Goal: Find specific page/section: Find specific page/section

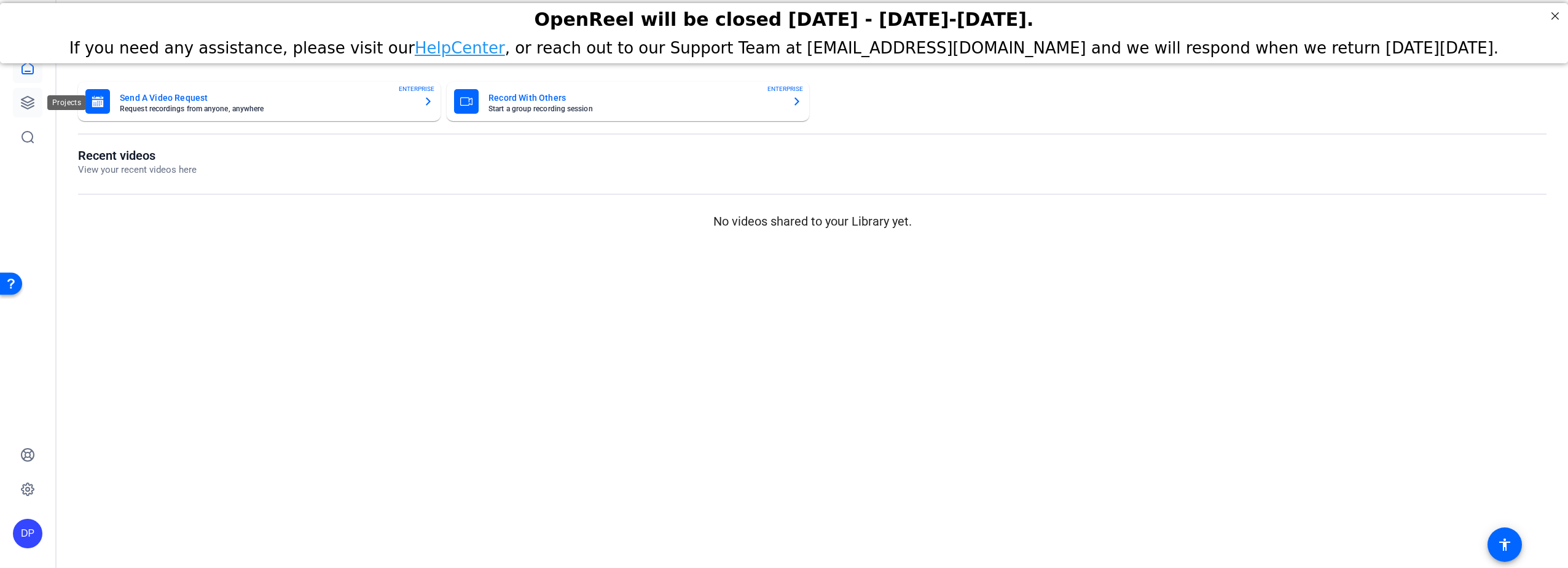
click at [26, 100] on icon at bounding box center [27, 102] width 14 height 14
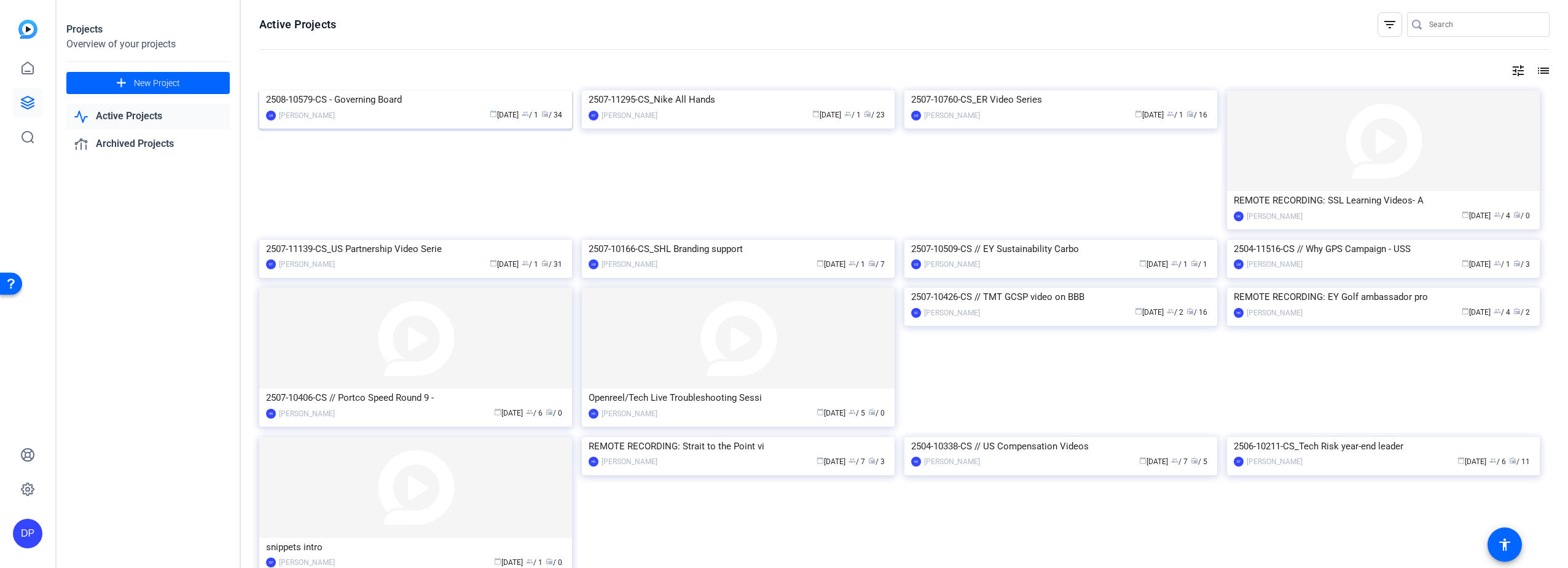
click at [364, 90] on img at bounding box center [415, 90] width 312 height 0
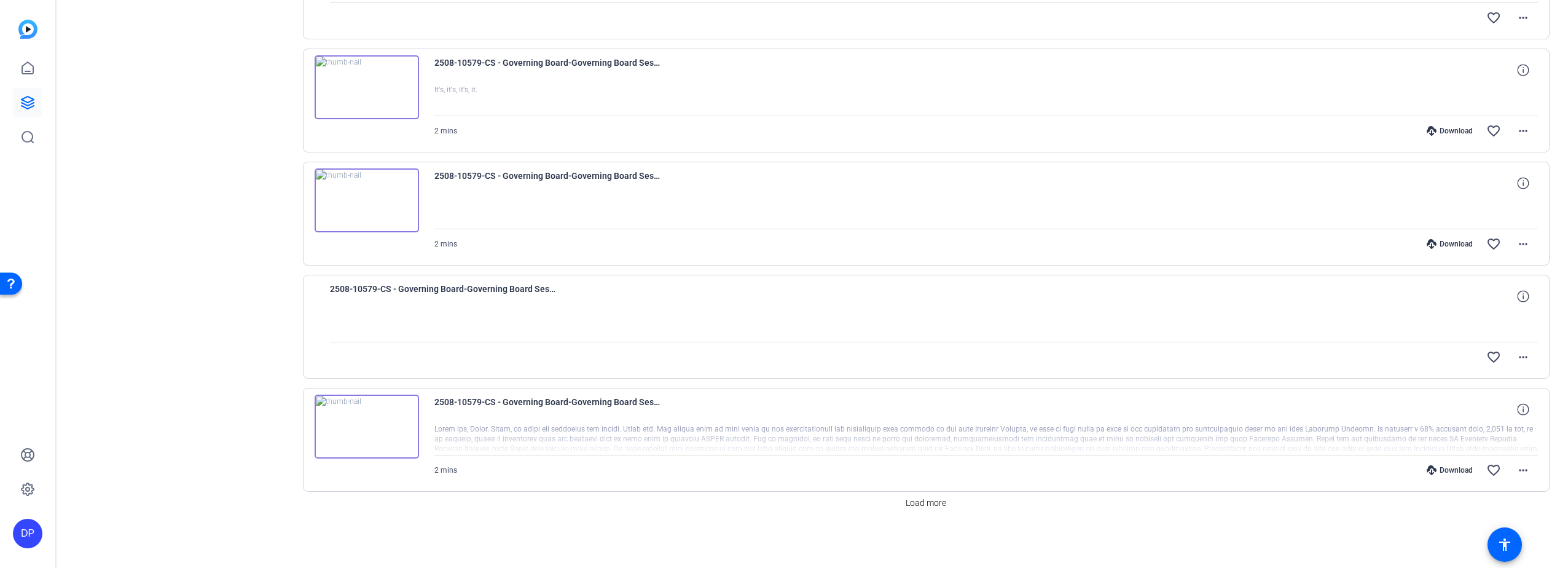
scroll to position [791, 0]
click at [929, 504] on span "Load more" at bounding box center [926, 502] width 41 height 13
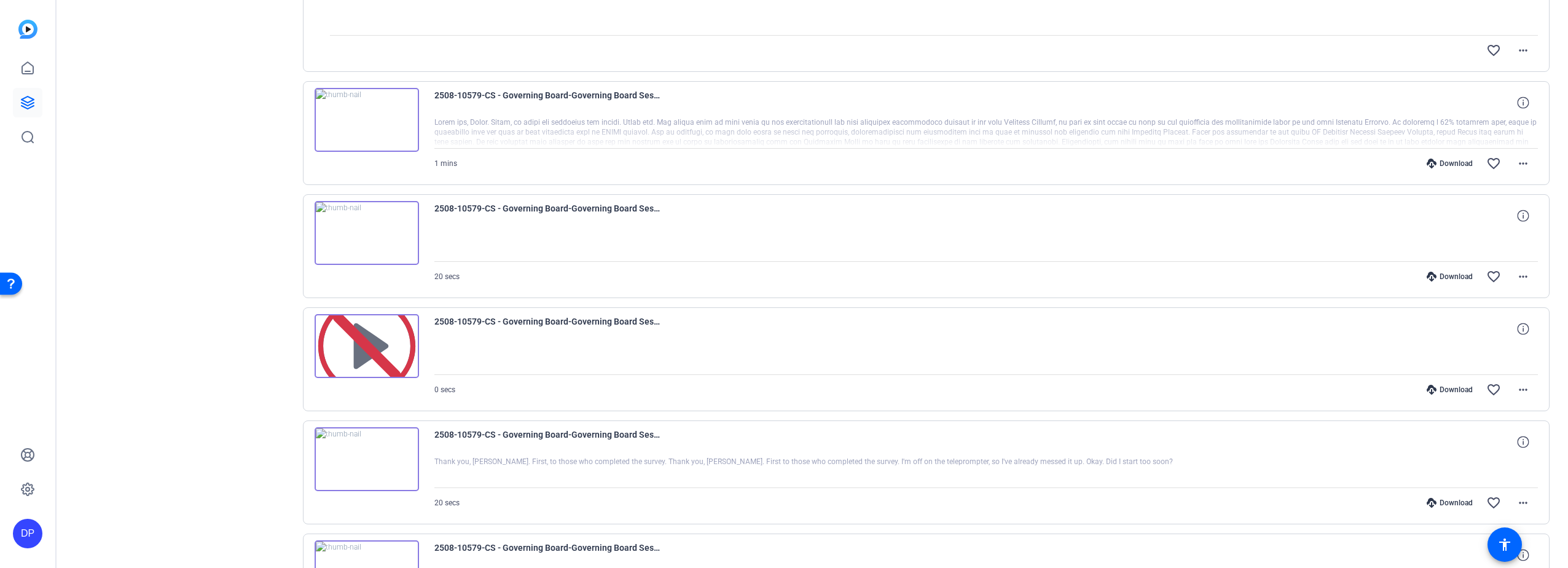
scroll to position [1467, 0]
